Goal: Task Accomplishment & Management: Manage account settings

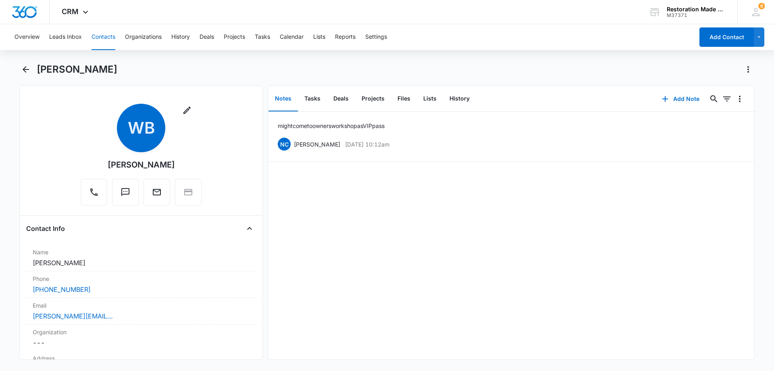
scroll to position [202, 0]
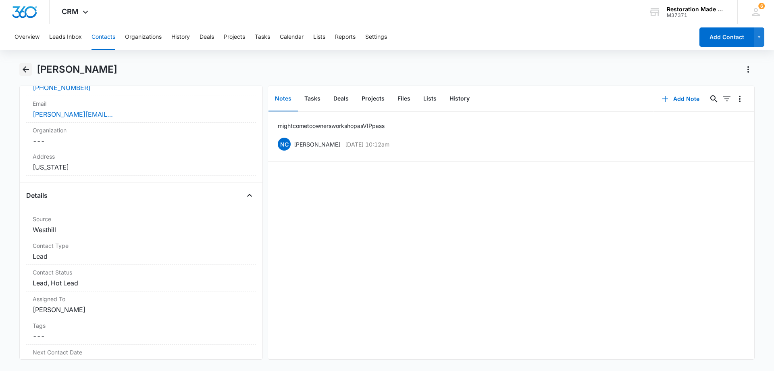
click at [27, 69] on icon "Back" at bounding box center [26, 69] width 6 height 6
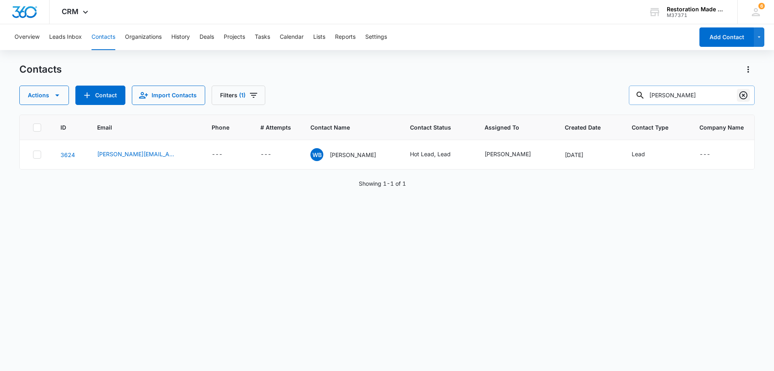
click at [746, 96] on icon "Clear" at bounding box center [744, 95] width 10 height 10
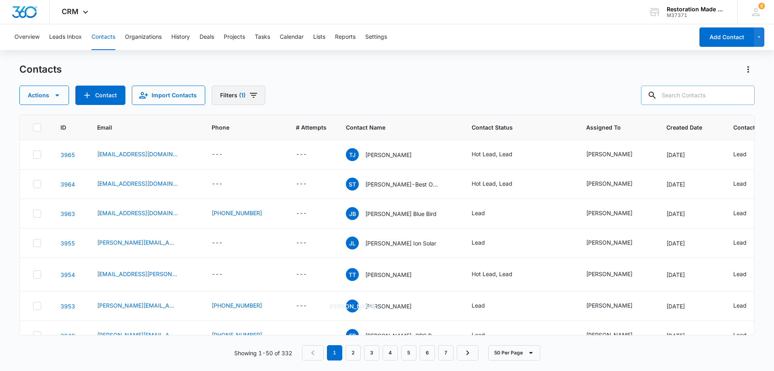
click at [253, 94] on icon "Filters" at bounding box center [254, 95] width 10 height 10
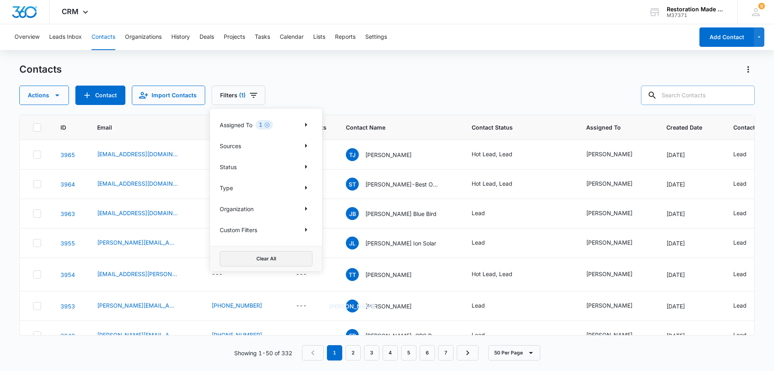
click at [270, 262] on button "Clear All" at bounding box center [266, 258] width 93 height 15
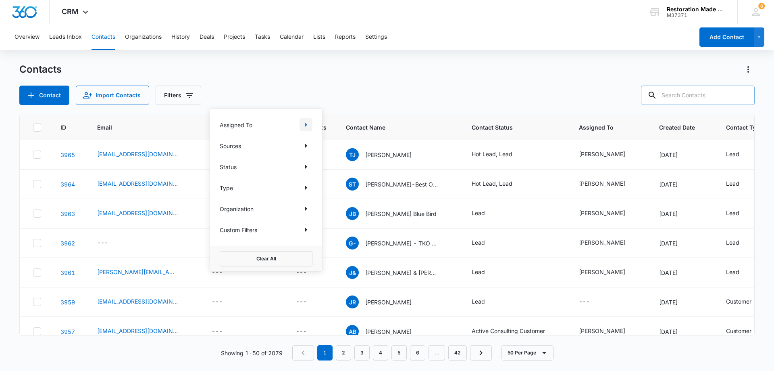
click at [304, 125] on icon "Show Assigned To filters" at bounding box center [306, 125] width 10 height 10
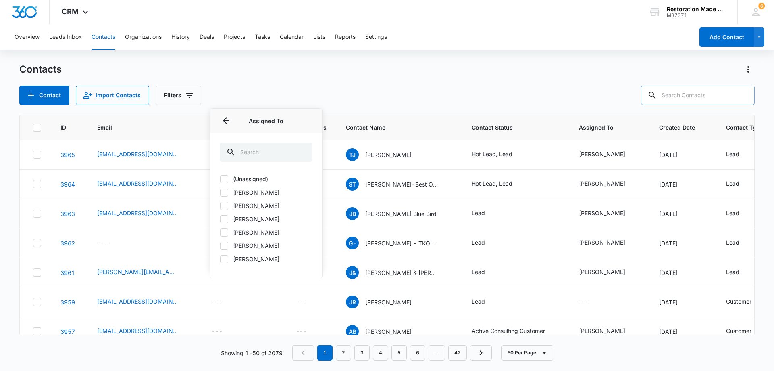
click at [252, 217] on label "[PERSON_NAME]" at bounding box center [266, 219] width 93 height 8
click at [220, 219] on input "[PERSON_NAME]" at bounding box center [220, 219] width 0 height 0
click at [326, 89] on div "Contact Import Contacts Filters Assigned To Assigned To (Unassigned) Gregg Sarg…" at bounding box center [387, 94] width 736 height 19
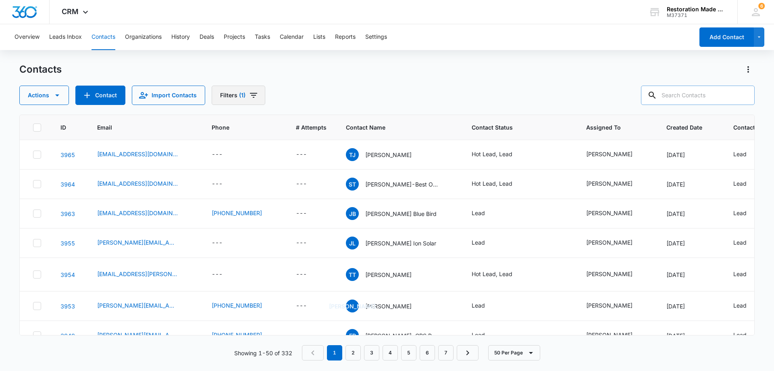
click at [252, 94] on icon "Filters" at bounding box center [254, 95] width 10 height 10
click at [306, 168] on icon "Show Status filters" at bounding box center [306, 167] width 10 height 10
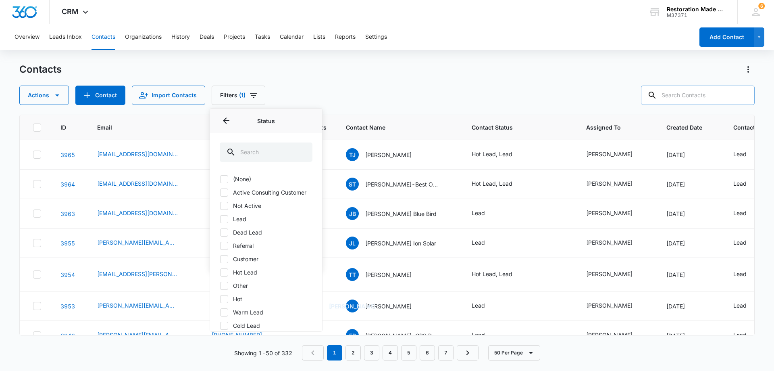
click at [245, 196] on label "Active Consulting Customer" at bounding box center [266, 192] width 93 height 8
click at [220, 192] on input "Active Consulting Customer" at bounding box center [220, 192] width 0 height 0
checkbox input "true"
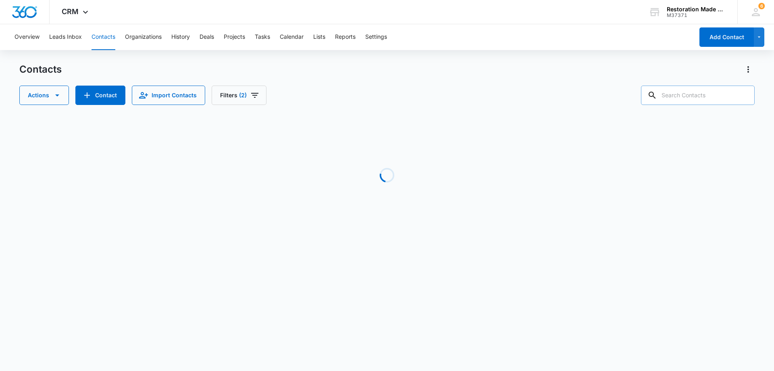
click at [312, 75] on div "Contacts" at bounding box center [387, 69] width 736 height 13
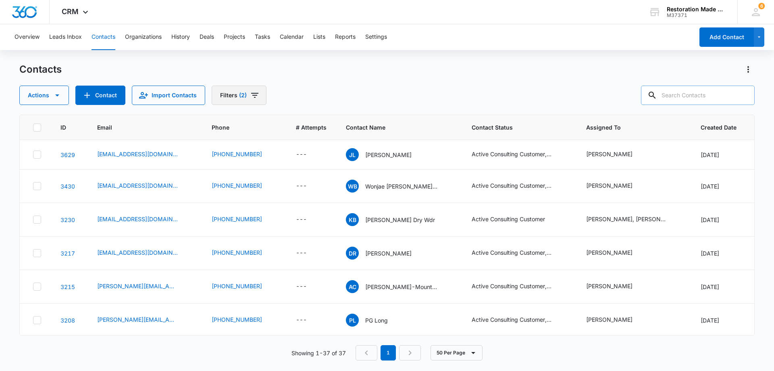
click at [254, 94] on icon "Filters" at bounding box center [255, 95] width 10 height 10
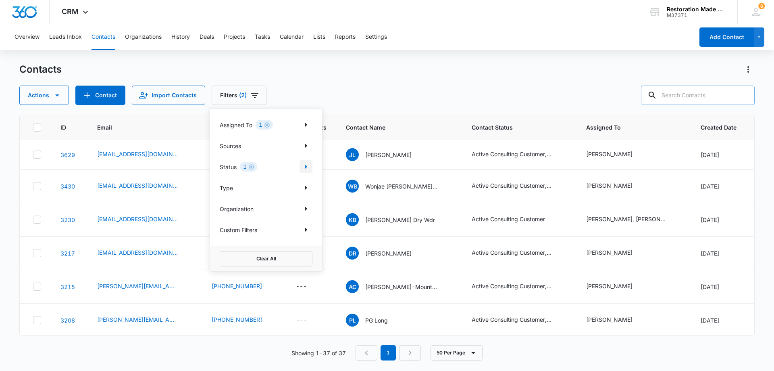
click at [306, 166] on icon "Show Status filters" at bounding box center [306, 167] width 2 height 4
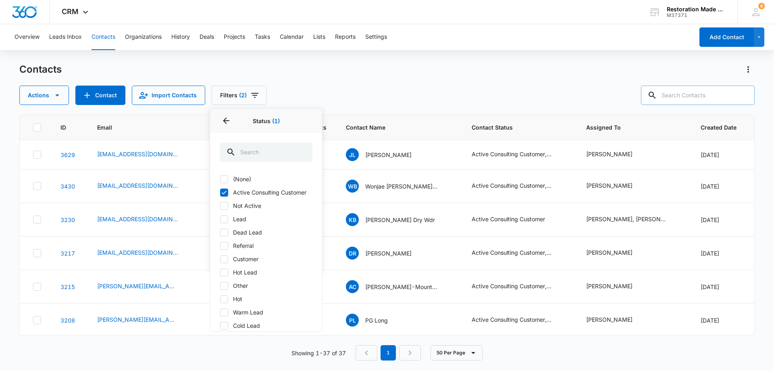
click at [249, 276] on label "Hot Lead" at bounding box center [266, 272] width 93 height 8
click at [220, 272] on input "Hot Lead" at bounding box center [220, 272] width 0 height 0
checkbox input "true"
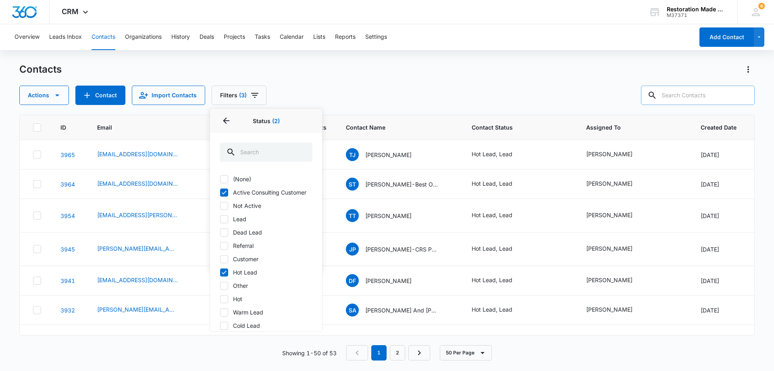
click at [355, 75] on div "Contacts" at bounding box center [387, 69] width 736 height 13
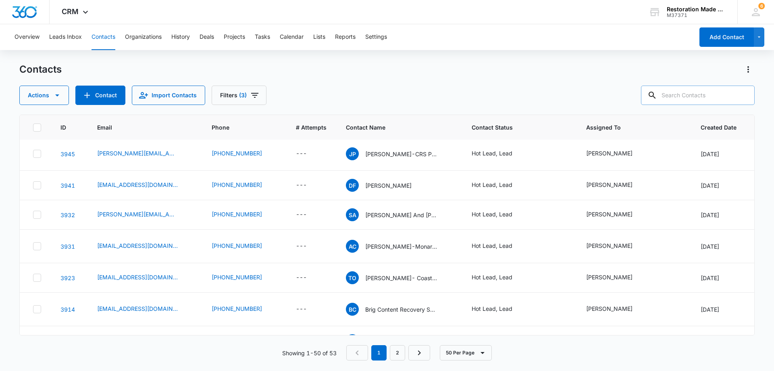
scroll to position [81, 0]
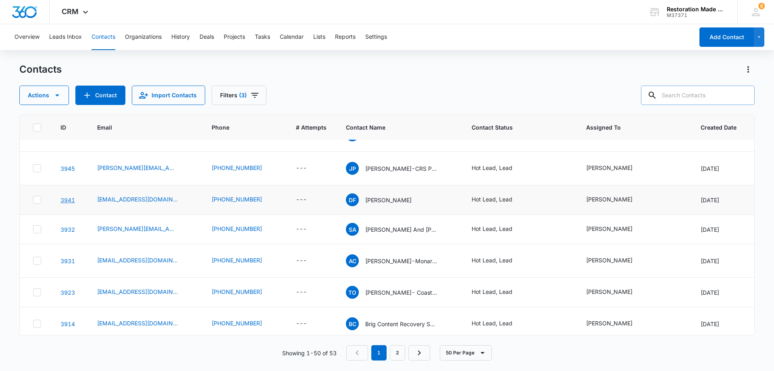
click at [68, 197] on link "3941" at bounding box center [67, 199] width 15 height 7
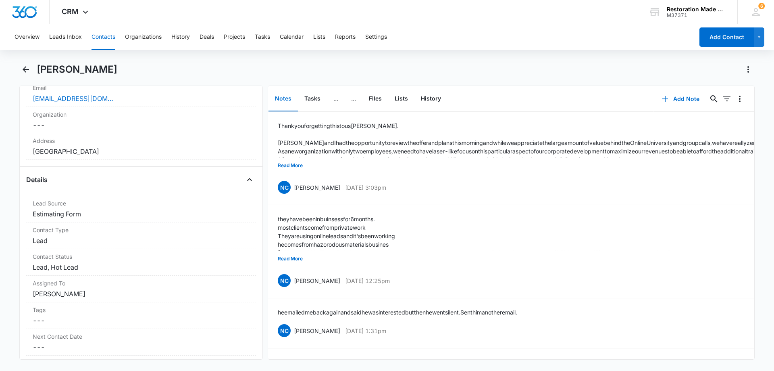
scroll to position [242, 0]
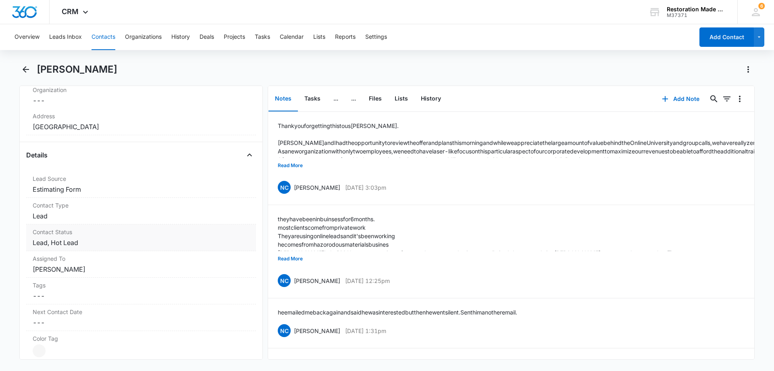
click at [133, 244] on dd "Cancel Save Changes Lead, Hot Lead" at bounding box center [141, 243] width 217 height 10
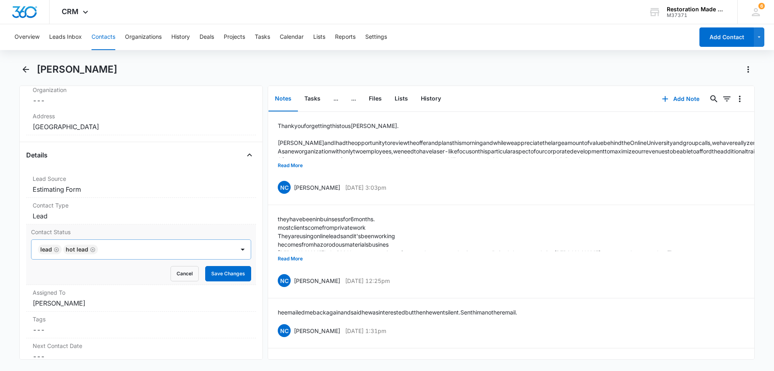
click at [93, 250] on icon "Remove Hot Lead" at bounding box center [92, 249] width 5 height 5
click at [223, 271] on button "Save Changes" at bounding box center [228, 273] width 46 height 15
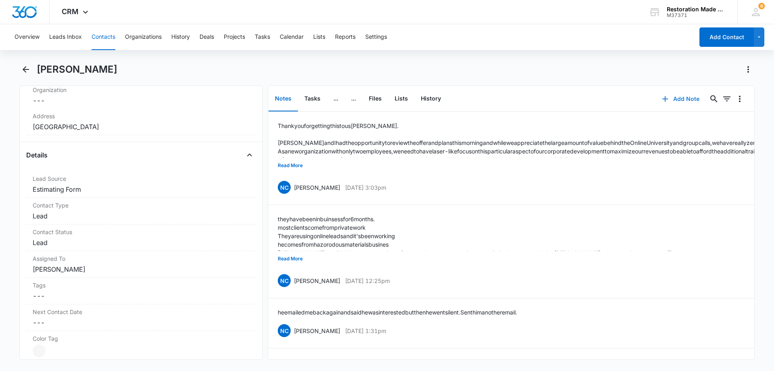
click at [678, 98] on button "Add Note" at bounding box center [681, 98] width 54 height 19
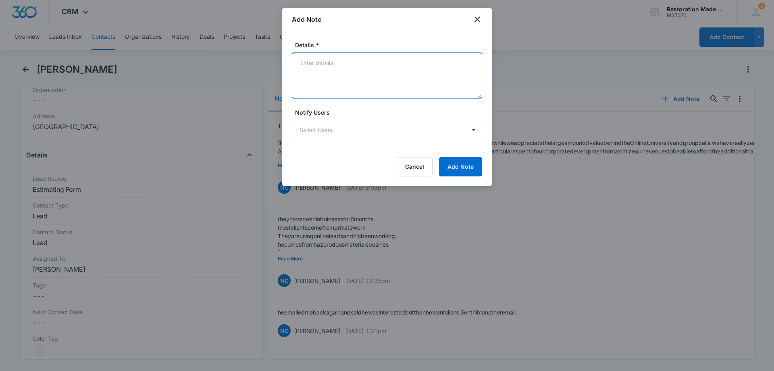
click at [451, 81] on textarea "Details *" at bounding box center [387, 75] width 190 height 46
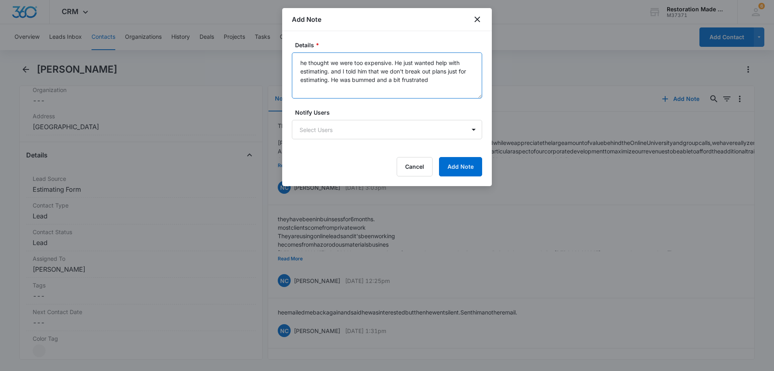
type textarea "he thought we were too expensive. He just wanted help with estimating. and I to…"
click at [438, 163] on div "Cancel Add Note" at bounding box center [387, 166] width 190 height 19
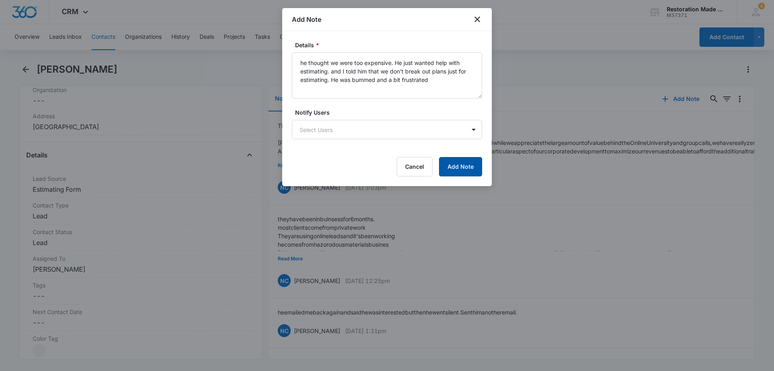
click at [451, 164] on button "Add Note" at bounding box center [460, 166] width 43 height 19
